Goal: Task Accomplishment & Management: Use online tool/utility

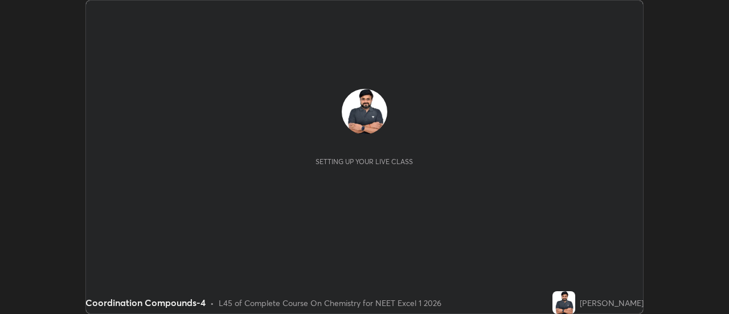
scroll to position [314, 728]
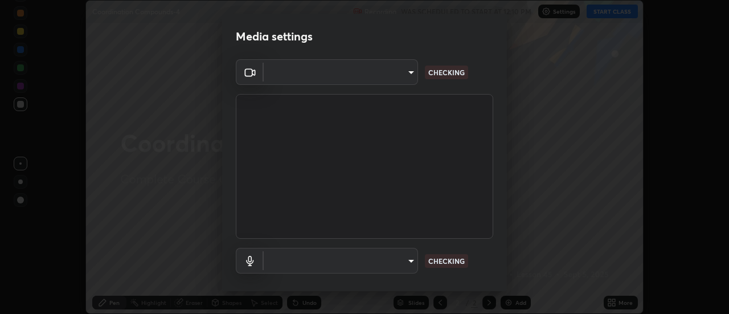
type input "dff715f2b8103cd99efd98edb1208d423aa6cea85c5a492e25875cbf54650d32"
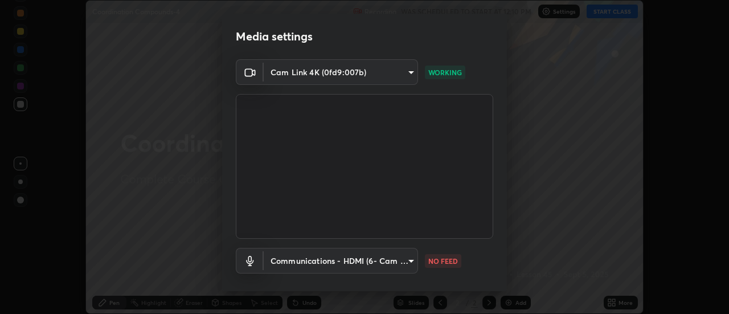
click at [398, 260] on body "Erase all Coordination Compounds-4 Recording WAS SCHEDULED TO START AT 12:10 PM…" at bounding box center [364, 157] width 729 height 314
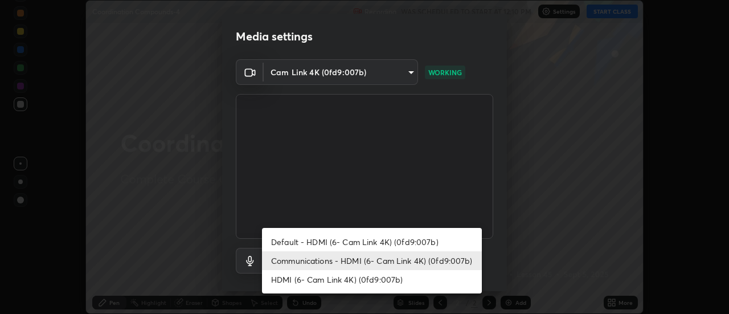
click at [401, 239] on li "Default - HDMI (6- Cam Link 4K) (0fd9:007b)" at bounding box center [372, 241] width 220 height 19
type input "default"
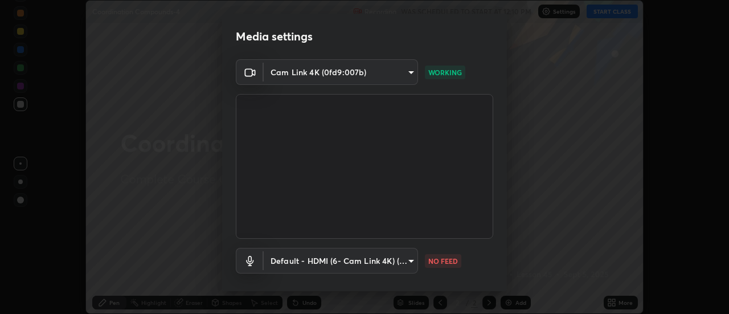
scroll to position [60, 0]
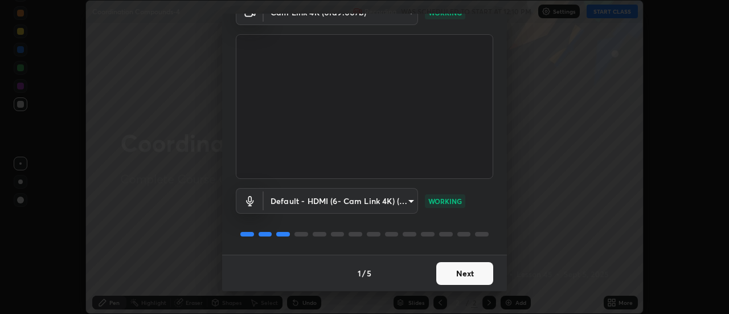
click at [470, 274] on button "Next" at bounding box center [464, 273] width 57 height 23
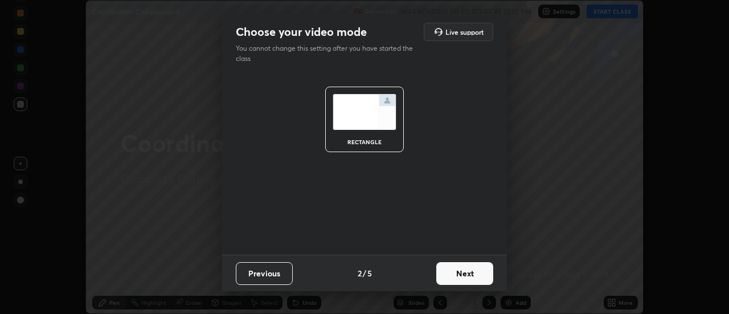
scroll to position [0, 0]
click at [469, 274] on button "Next" at bounding box center [464, 273] width 57 height 23
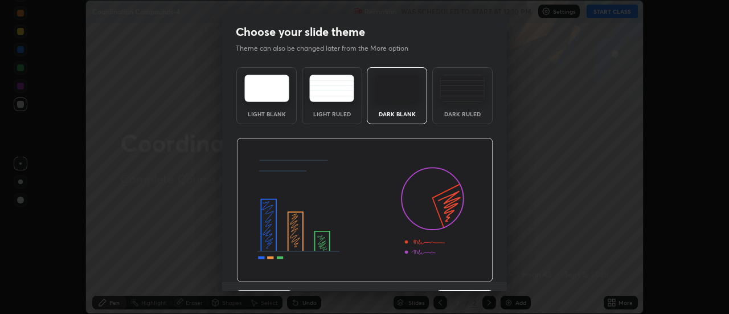
click at [470, 273] on img at bounding box center [364, 210] width 257 height 145
click at [472, 273] on img at bounding box center [364, 210] width 257 height 145
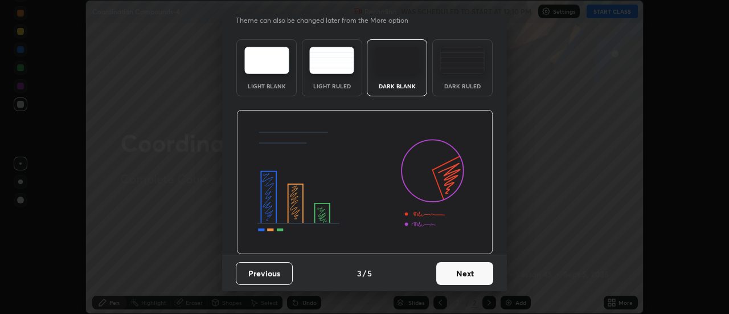
click at [477, 276] on button "Next" at bounding box center [464, 273] width 57 height 23
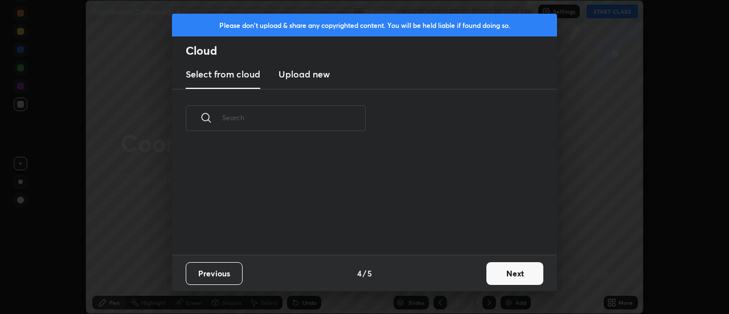
click at [508, 275] on button "Next" at bounding box center [514, 273] width 57 height 23
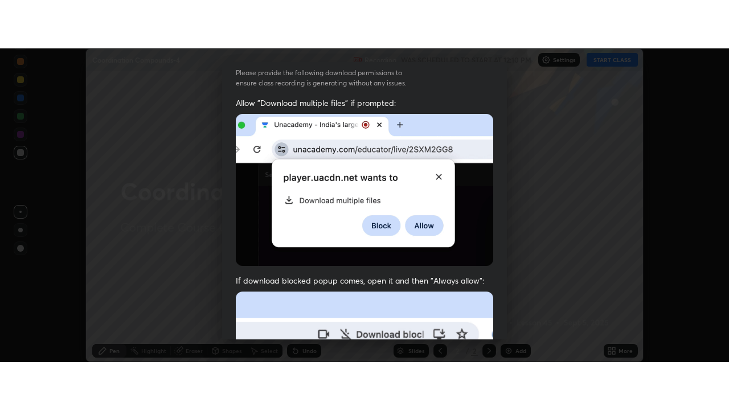
scroll to position [292, 0]
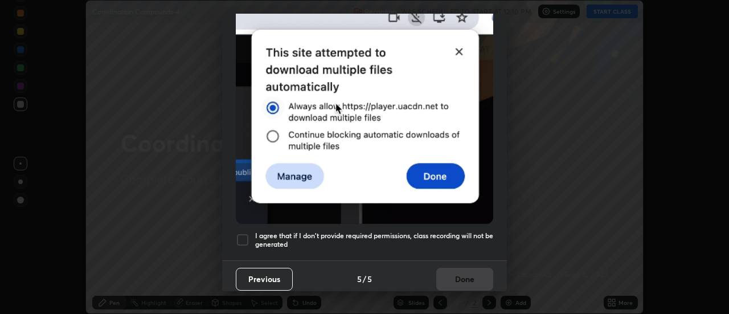
click at [244, 235] on div at bounding box center [243, 240] width 14 height 14
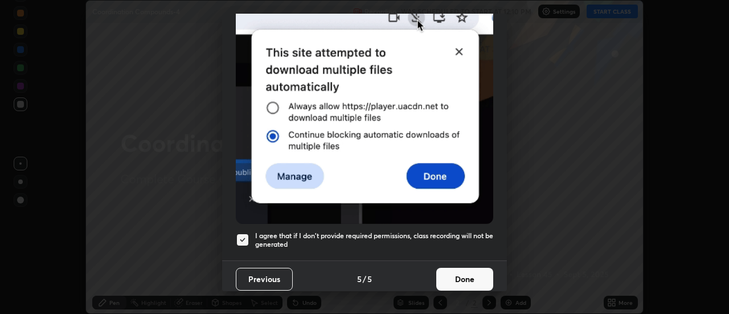
click at [458, 268] on button "Done" at bounding box center [464, 279] width 57 height 23
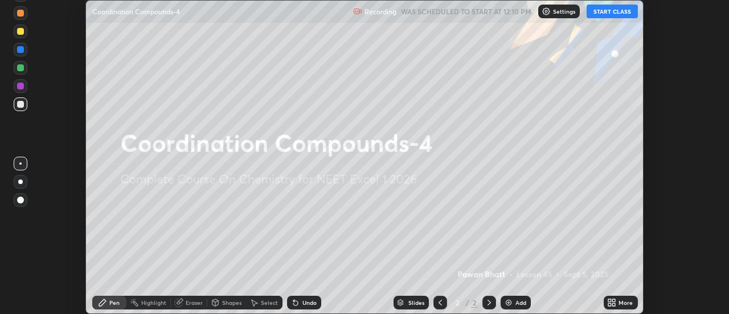
click at [618, 9] on button "START CLASS" at bounding box center [611, 12] width 51 height 14
click at [616, 14] on button "START CLASS" at bounding box center [611, 12] width 51 height 14
click at [614, 300] on icon at bounding box center [614, 300] width 3 height 3
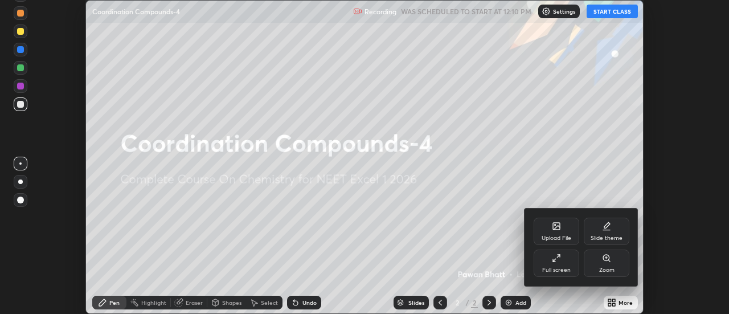
click at [546, 265] on div "Full screen" at bounding box center [556, 262] width 46 height 27
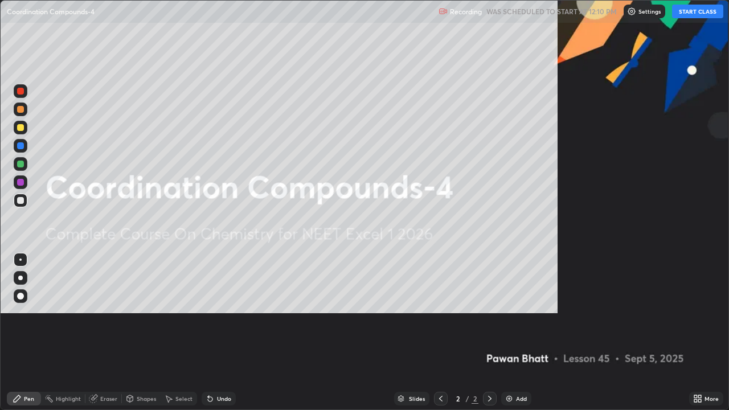
scroll to position [410, 729]
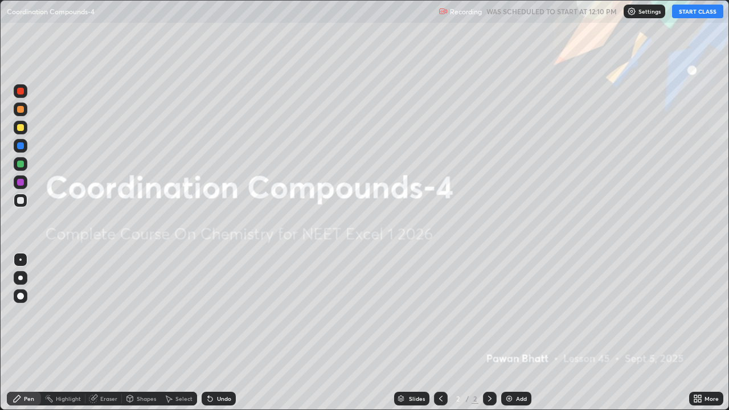
click at [511, 313] on img at bounding box center [508, 398] width 9 height 9
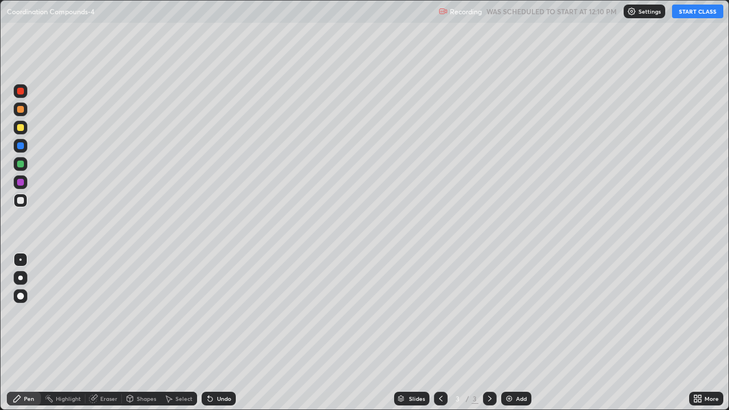
click at [26, 273] on div at bounding box center [21, 278] width 14 height 14
click at [19, 125] on div at bounding box center [20, 127] width 7 height 7
click at [520, 313] on div "Add" at bounding box center [521, 399] width 11 height 6
click at [23, 166] on div at bounding box center [20, 164] width 7 height 7
click at [22, 128] on div at bounding box center [20, 127] width 7 height 7
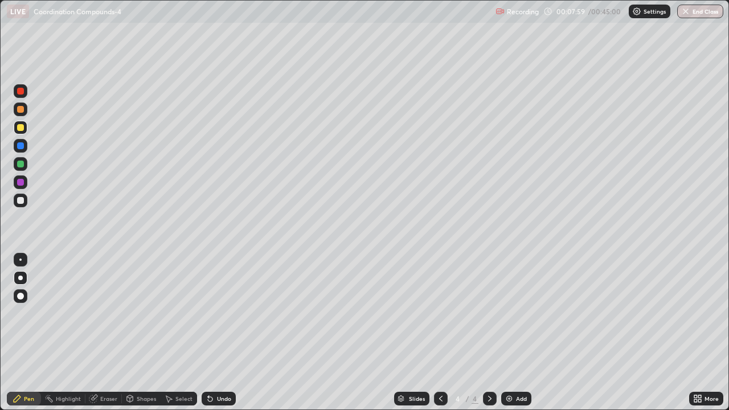
click at [20, 165] on div at bounding box center [20, 164] width 7 height 7
click at [18, 128] on div at bounding box center [20, 127] width 7 height 7
click at [19, 200] on div at bounding box center [20, 200] width 7 height 7
click at [22, 126] on div at bounding box center [20, 127] width 7 height 7
click at [509, 313] on img at bounding box center [508, 398] width 9 height 9
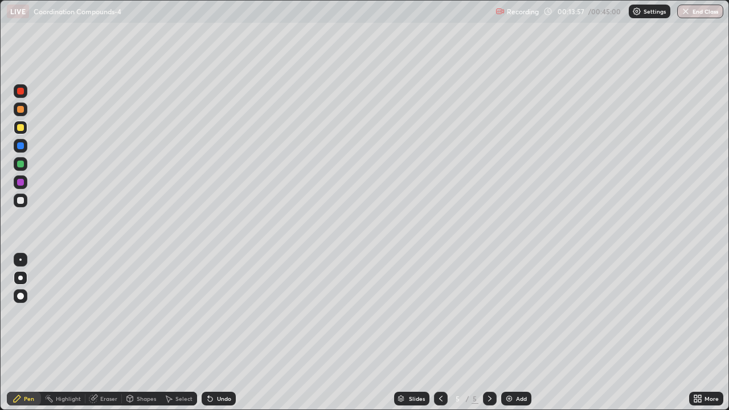
click at [19, 165] on div at bounding box center [20, 164] width 7 height 7
click at [22, 200] on div at bounding box center [20, 200] width 7 height 7
click at [17, 128] on div at bounding box center [20, 127] width 7 height 7
click at [21, 167] on div at bounding box center [20, 164] width 7 height 7
click at [26, 127] on div at bounding box center [21, 128] width 14 height 14
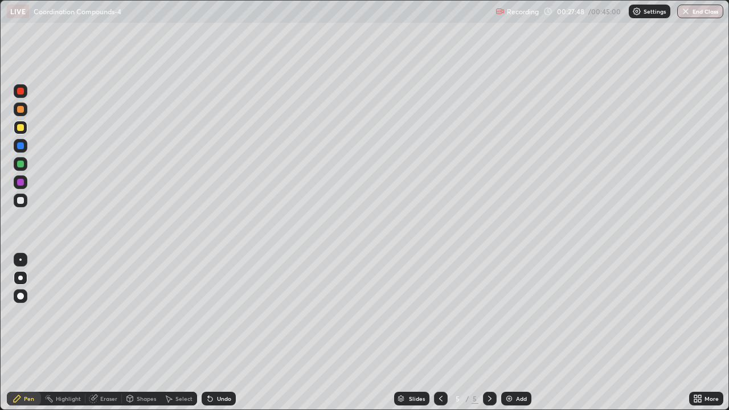
click at [520, 313] on div "Add" at bounding box center [521, 399] width 11 height 6
click at [439, 313] on icon at bounding box center [440, 398] width 9 height 9
click at [488, 313] on icon at bounding box center [489, 399] width 3 height 6
click at [442, 313] on icon at bounding box center [440, 398] width 9 height 9
click at [488, 313] on icon at bounding box center [489, 398] width 9 height 9
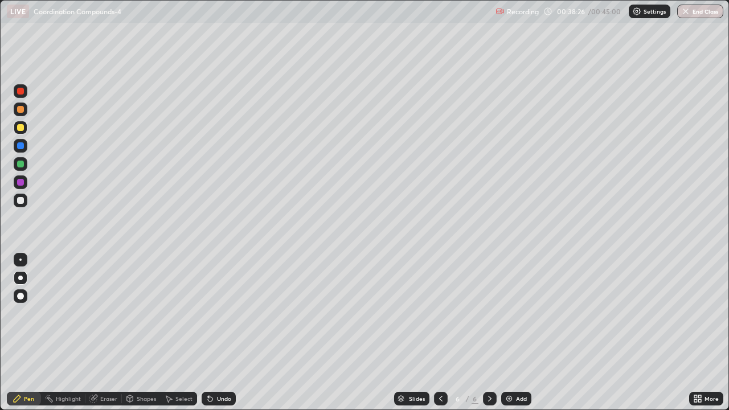
click at [689, 13] on button "End Class" at bounding box center [700, 12] width 46 height 14
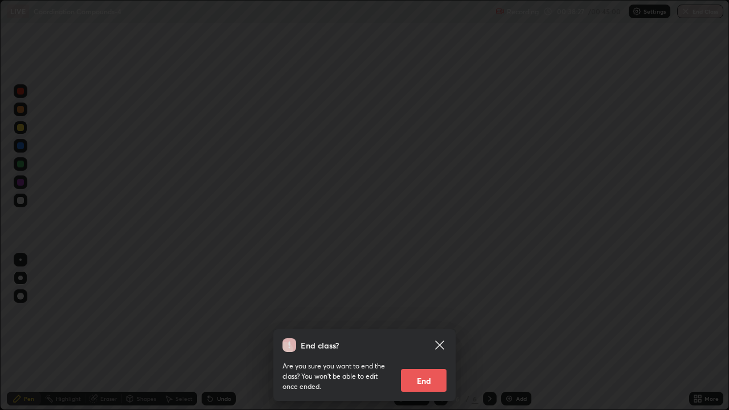
click at [418, 313] on button "End" at bounding box center [424, 380] width 46 height 23
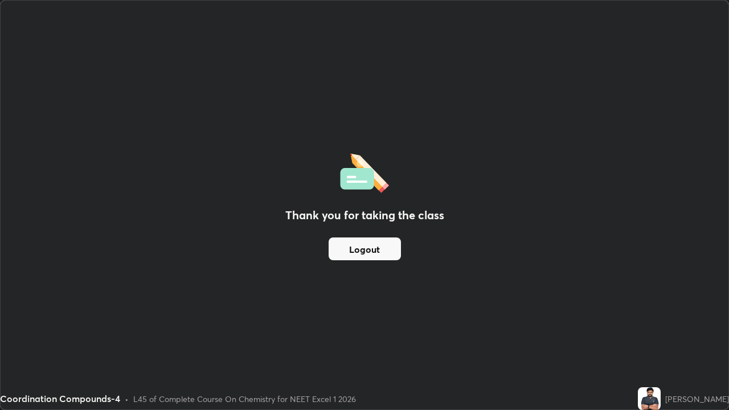
click at [356, 249] on button "Logout" at bounding box center [364, 248] width 72 height 23
